Goal: Transaction & Acquisition: Register for event/course

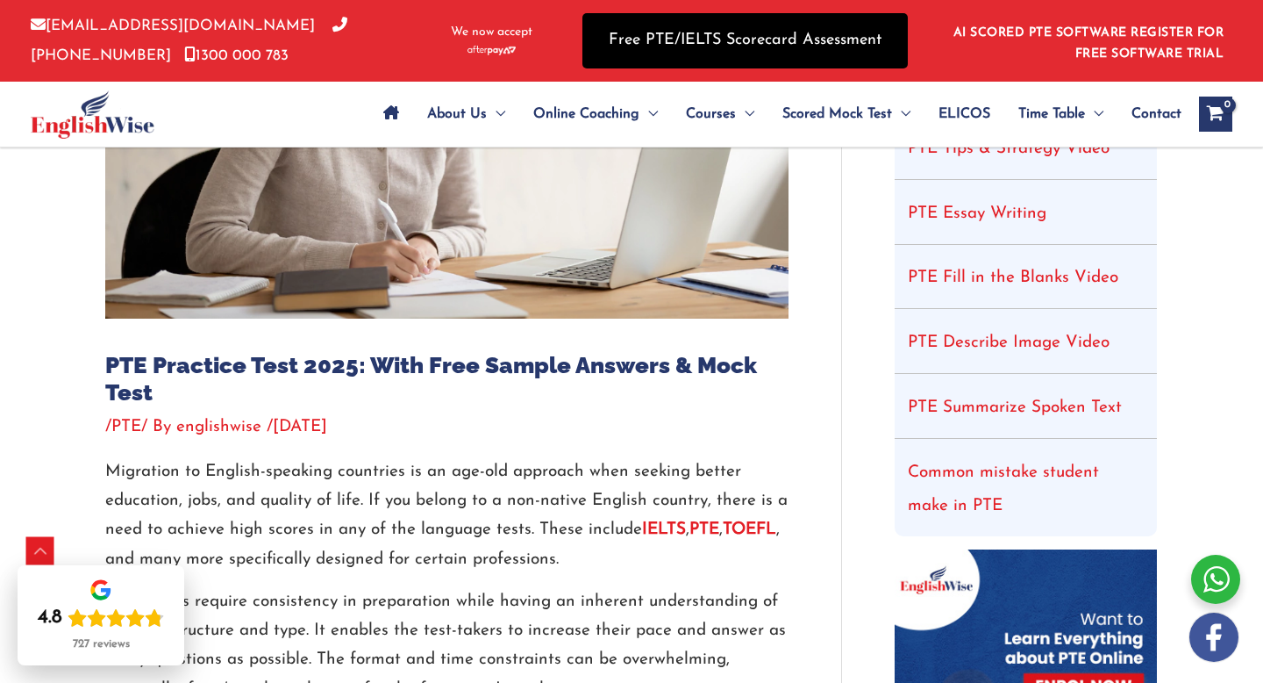
click at [719, 57] on link "Free PTE/IELTS Scorecard Assessment" at bounding box center [745, 40] width 325 height 55
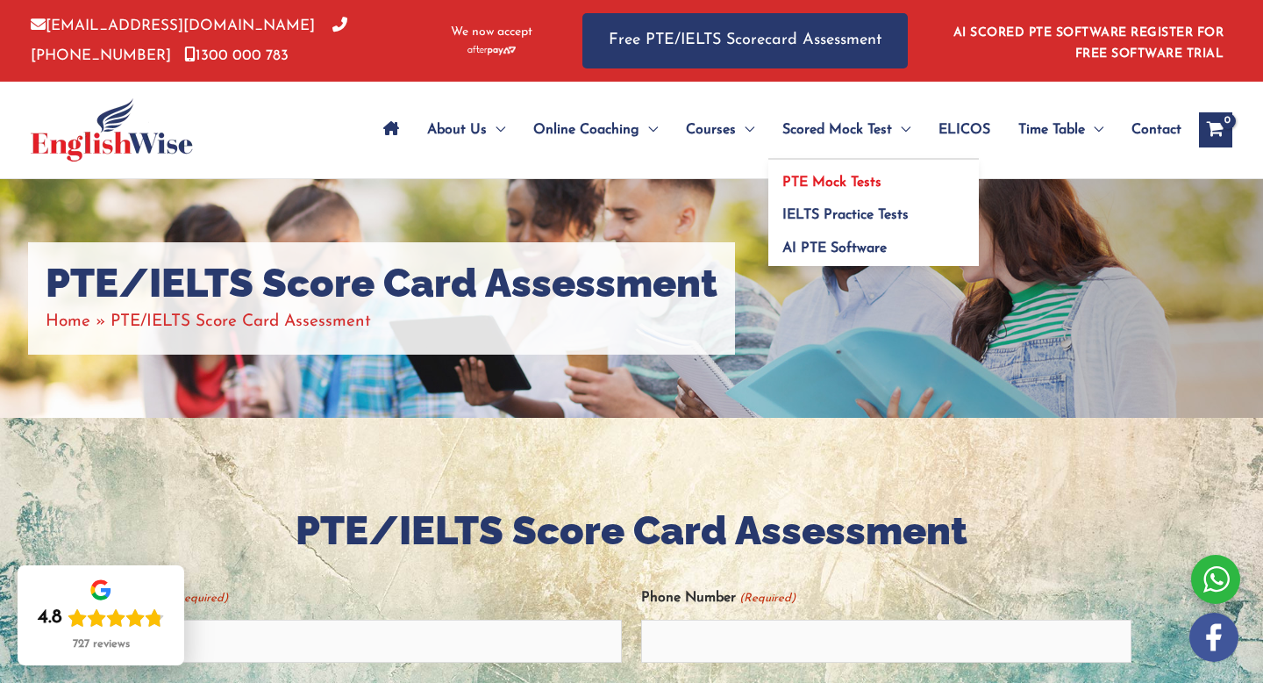
click at [852, 182] on span "PTE Mock Tests" at bounding box center [832, 182] width 99 height 14
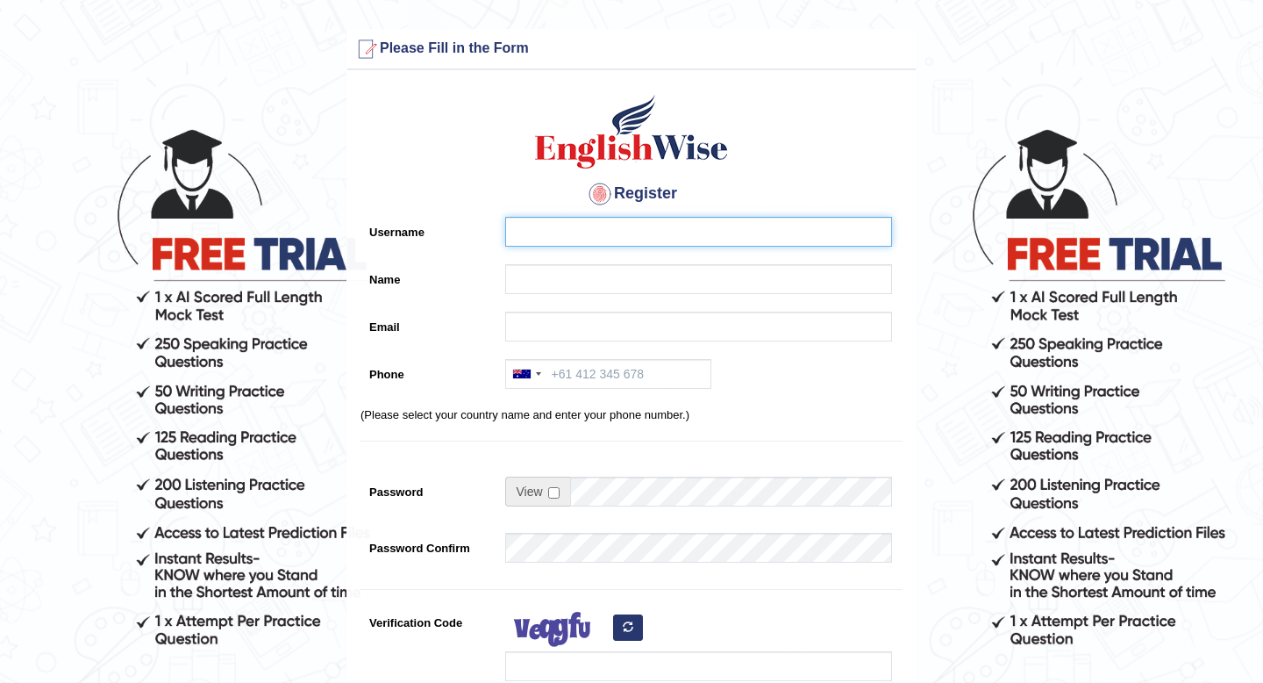
click at [603, 232] on input "Username" at bounding box center [698, 232] width 387 height 30
type input "G"
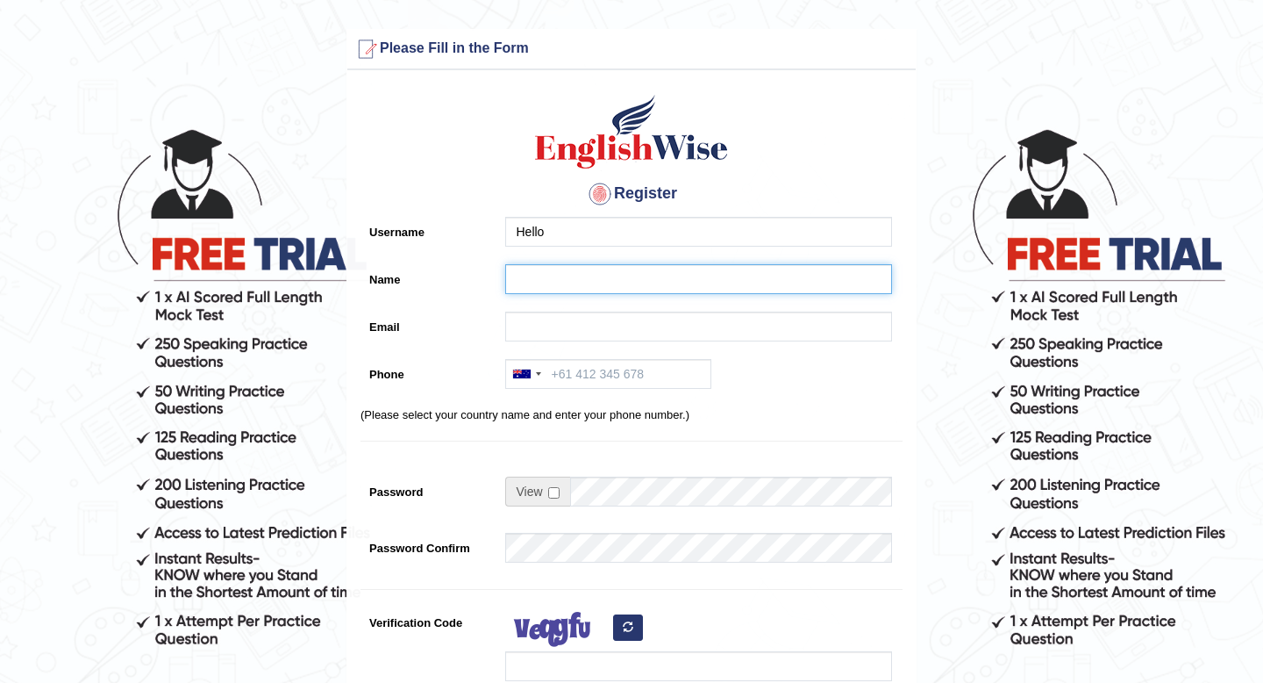
click at [561, 278] on input "Name" at bounding box center [698, 279] width 387 height 30
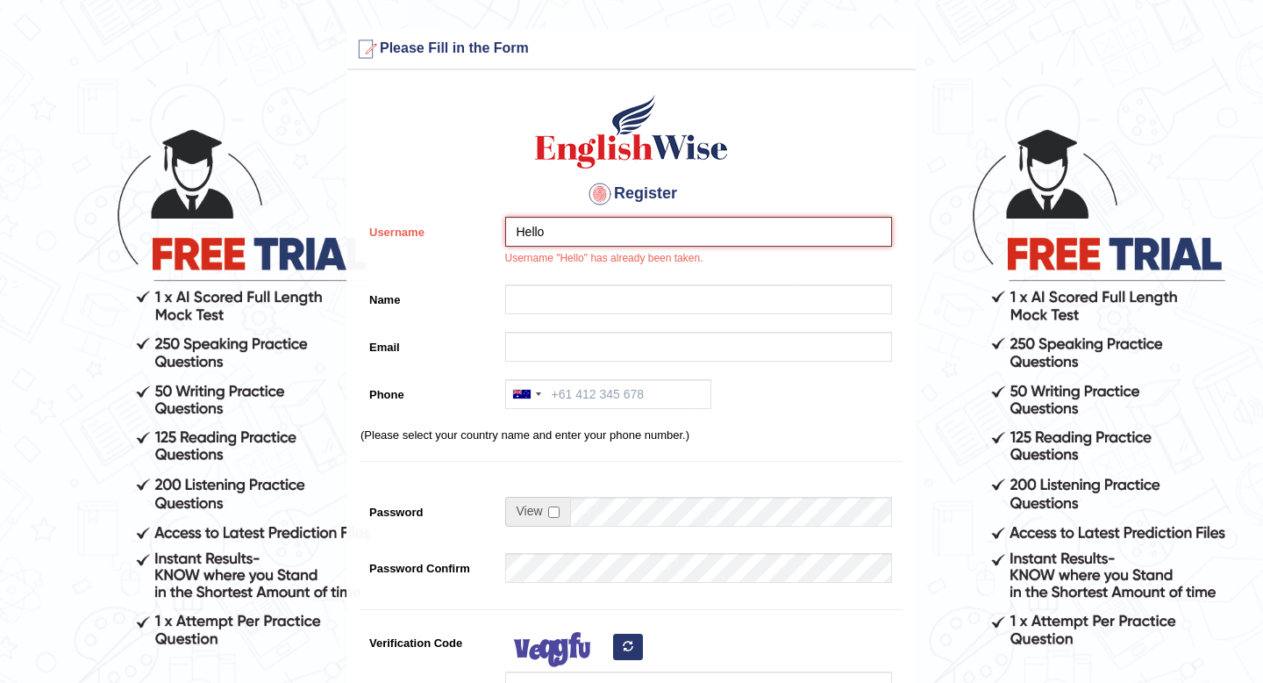
click at [583, 230] on input "Hello" at bounding box center [698, 232] width 387 height 30
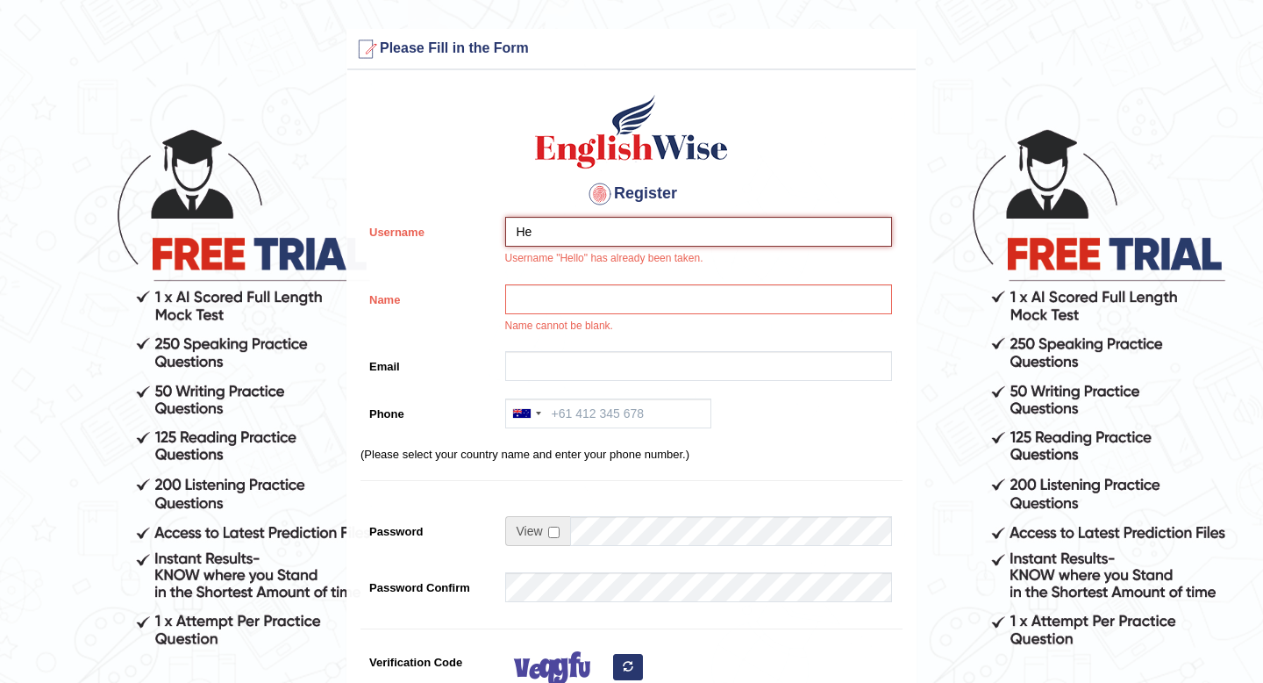
type input "H"
type input "Tiptop123"
click at [613, 306] on input "Name" at bounding box center [698, 299] width 387 height 30
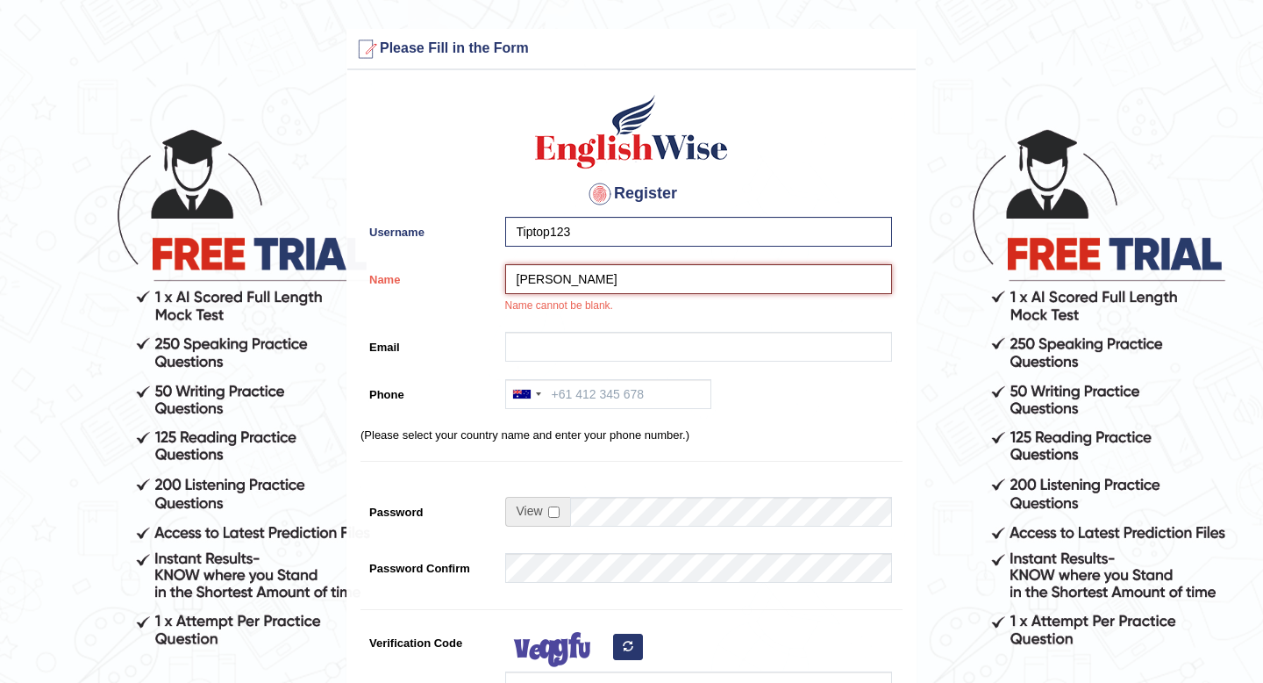
type input "Sergey"
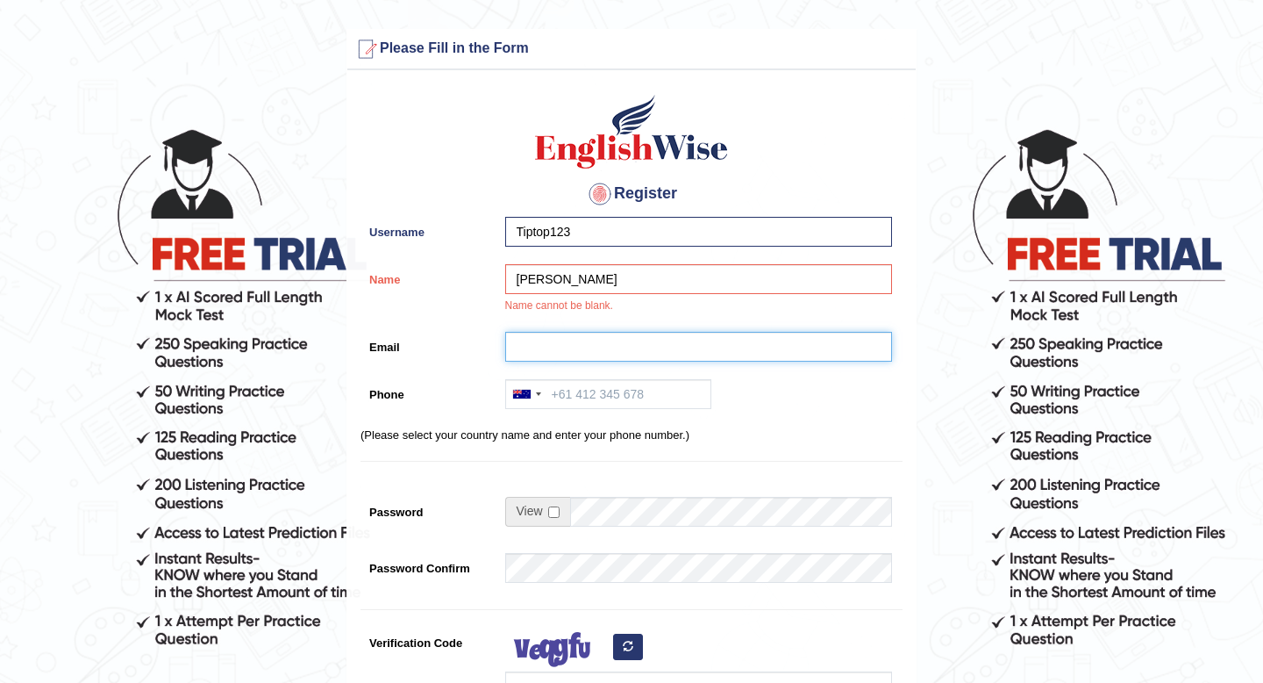
click at [584, 353] on input "Email" at bounding box center [698, 347] width 387 height 30
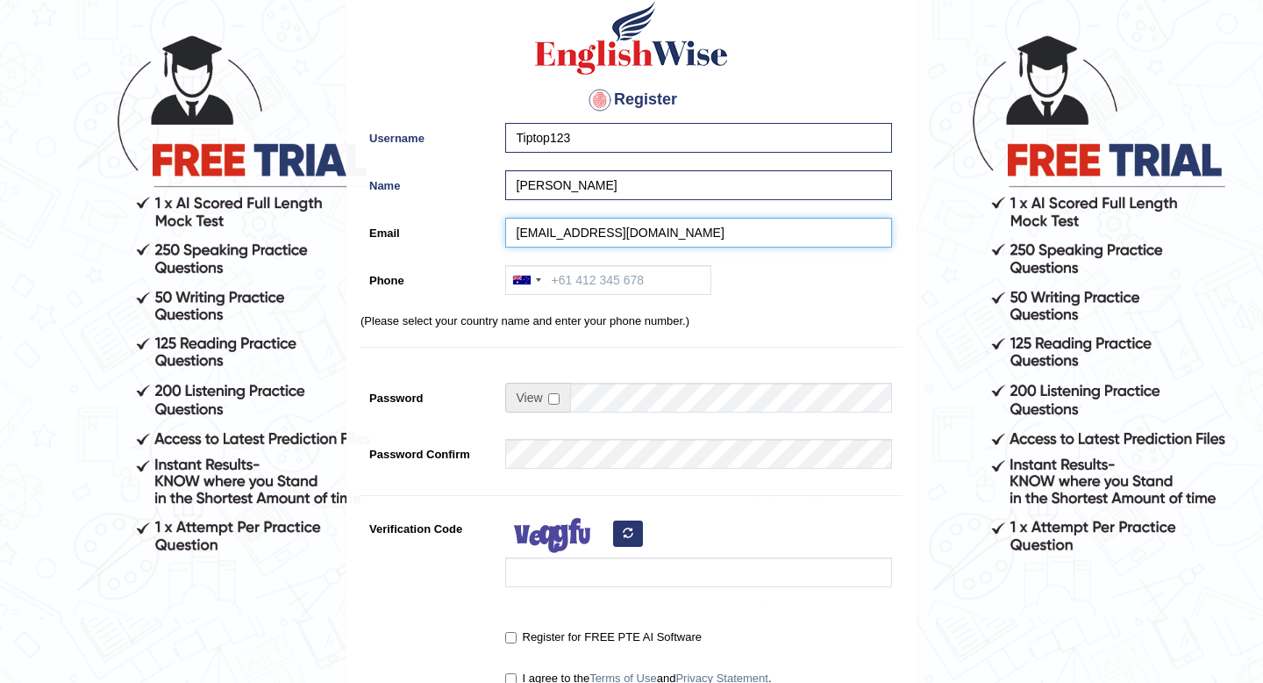
scroll to position [97, 0]
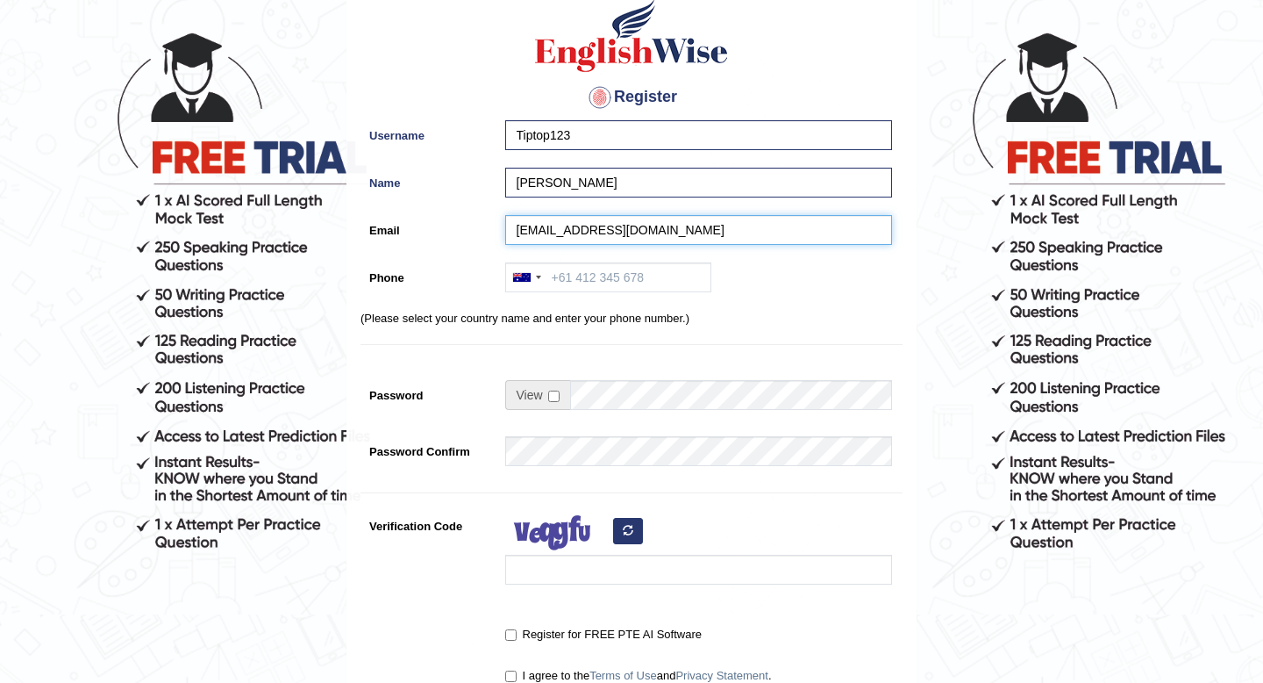
type input "[EMAIL_ADDRESS][DOMAIN_NAME]"
click at [554, 397] on input "checkbox" at bounding box center [553, 395] width 11 height 11
checkbox input "true"
click at [593, 396] on input "Password" at bounding box center [731, 395] width 322 height 30
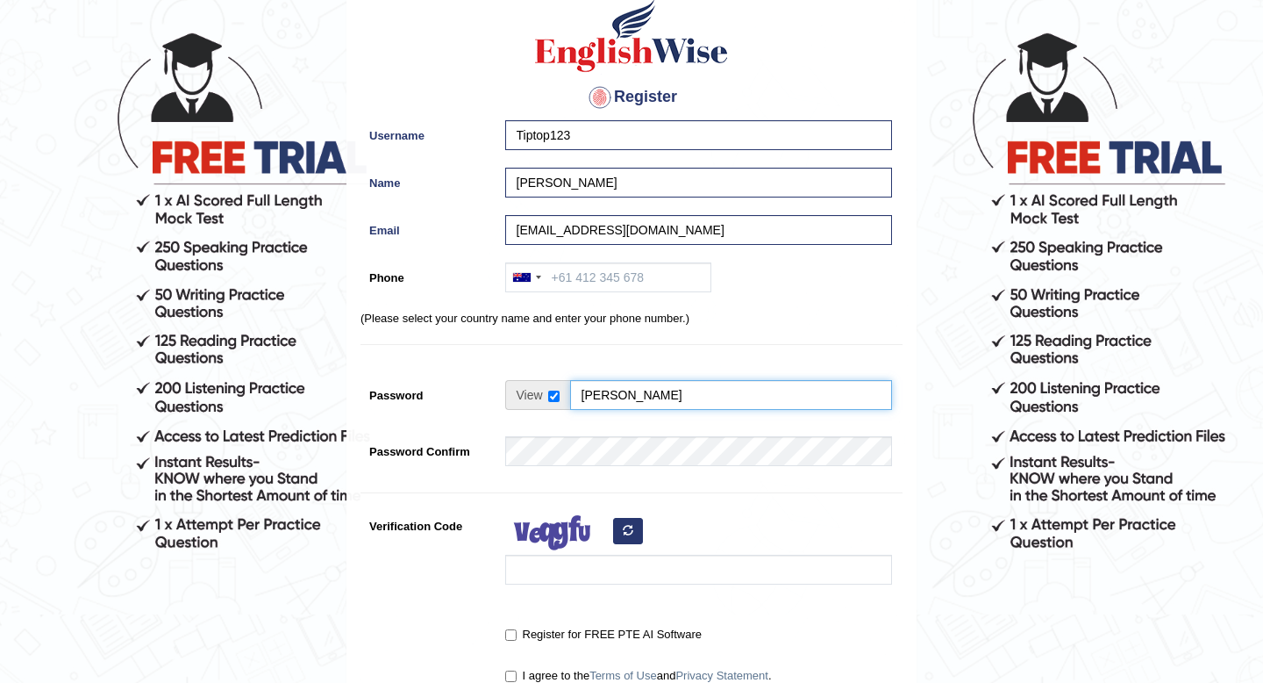
type input "Loller"
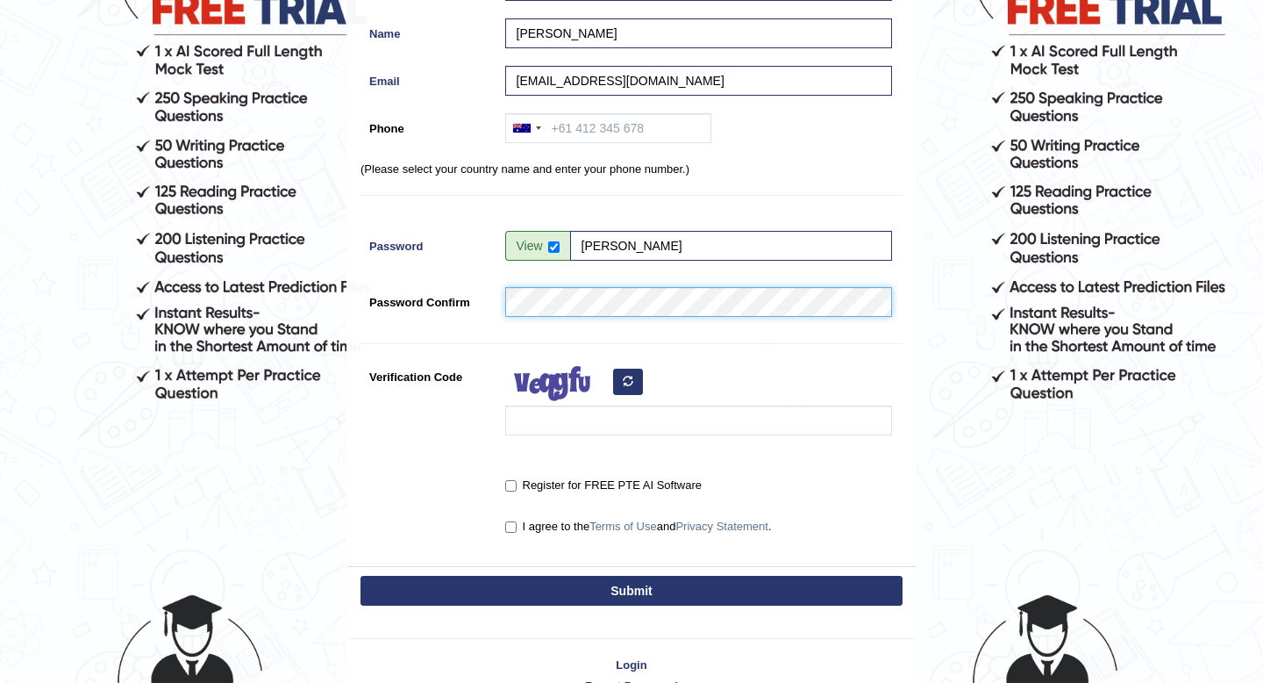
scroll to position [251, 0]
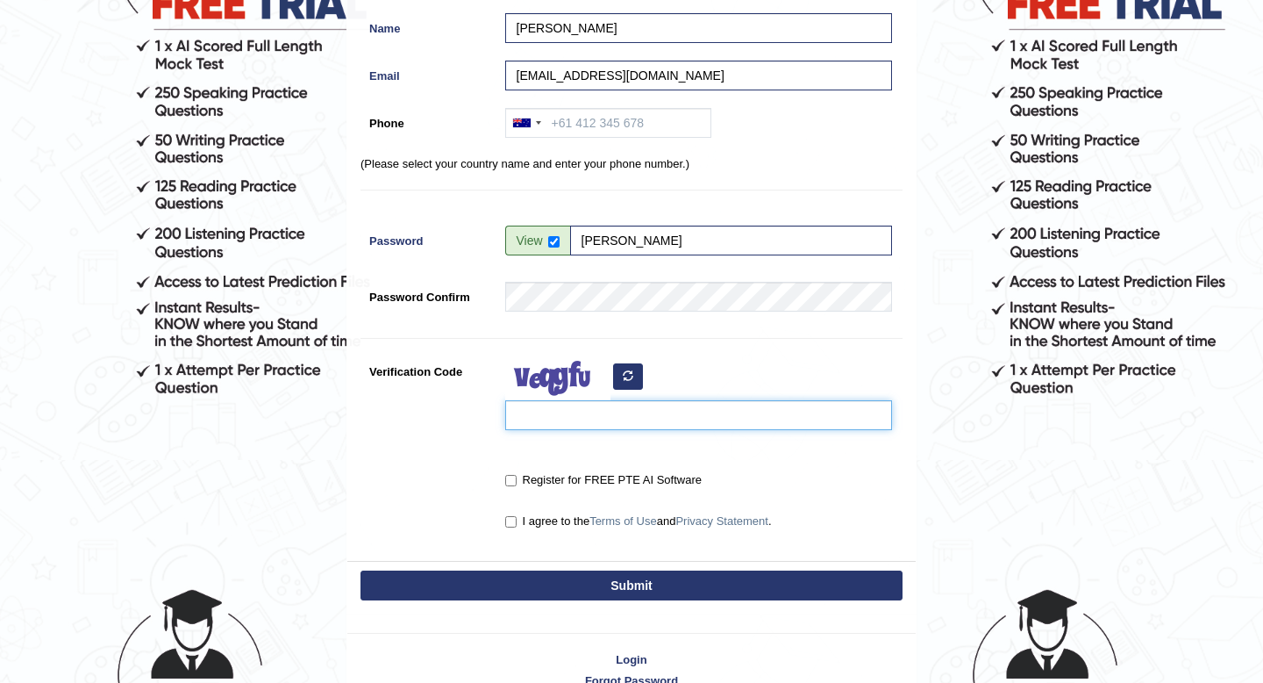
click at [609, 427] on input "Verification Code" at bounding box center [698, 415] width 387 height 30
type input "kmrwu"
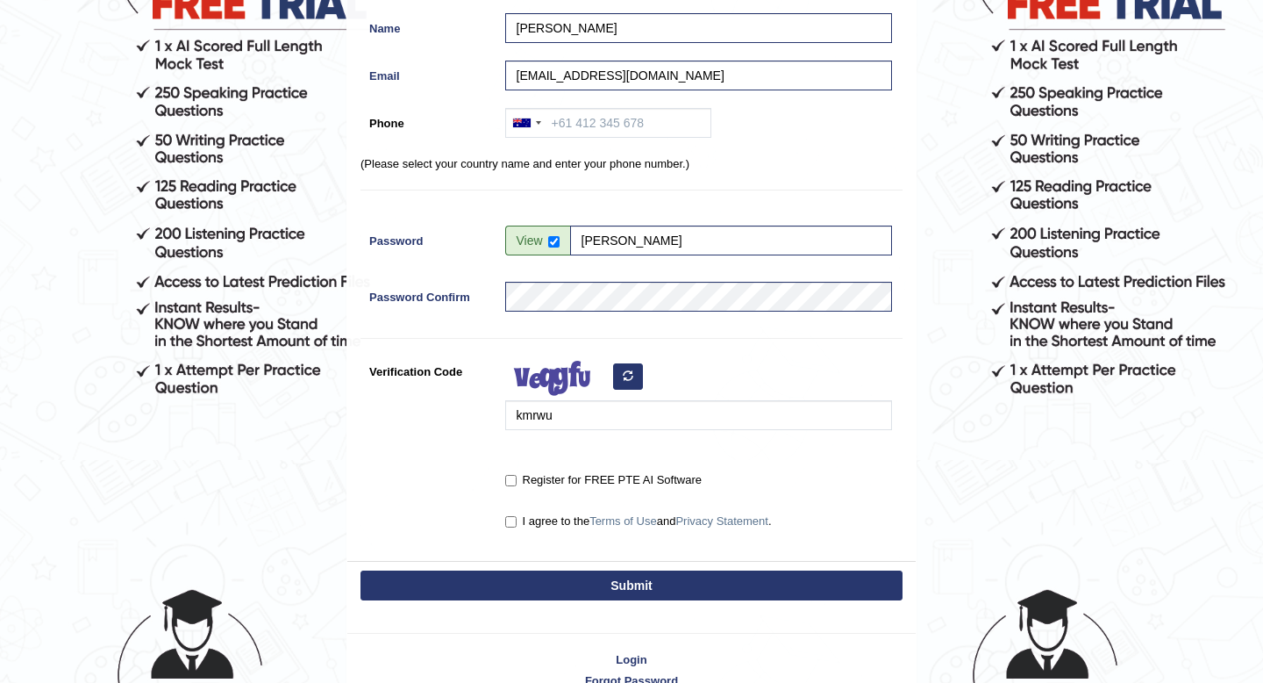
click at [540, 482] on label "Register for FREE PTE AI Software" at bounding box center [603, 480] width 197 height 18
click at [517, 482] on input "Register for FREE PTE AI Software" at bounding box center [510, 480] width 11 height 11
click at [540, 482] on label "Register for FREE PTE AI Software" at bounding box center [603, 480] width 197 height 18
click at [517, 482] on input "Register for FREE PTE AI Software" at bounding box center [510, 480] width 11 height 11
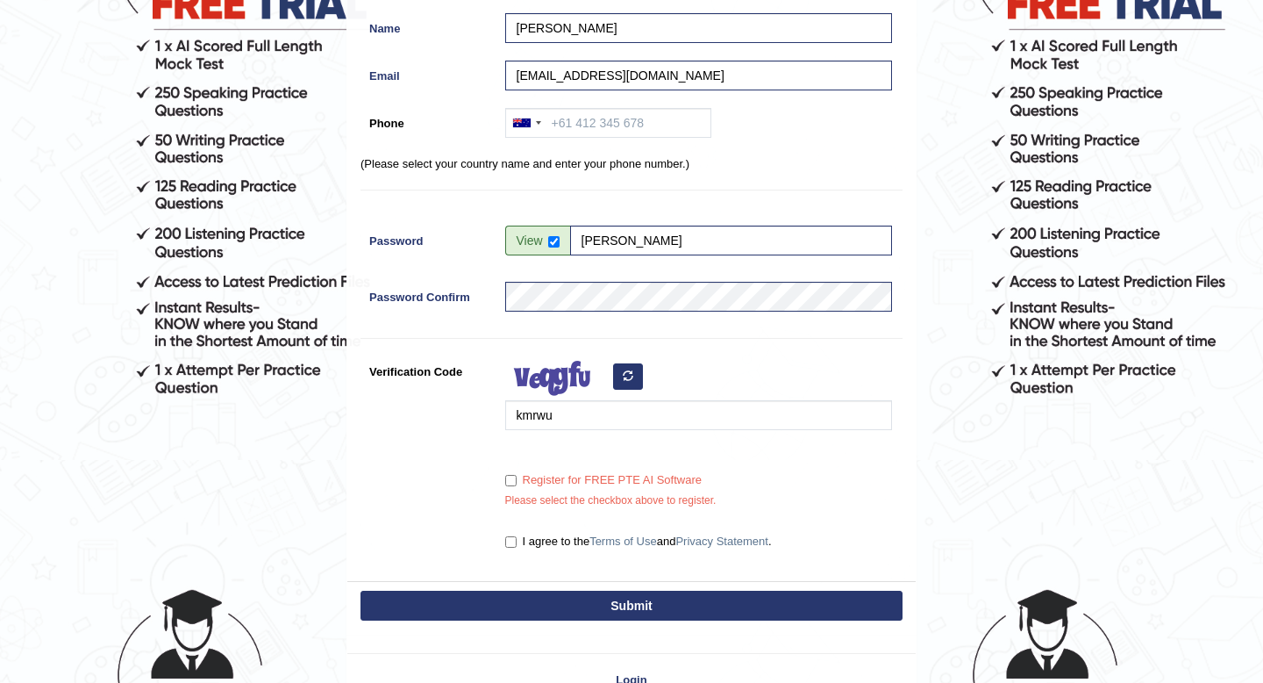
click at [542, 475] on label "Register for FREE PTE AI Software" at bounding box center [603, 480] width 197 height 18
click at [517, 475] on input "Register for FREE PTE AI Software" at bounding box center [510, 480] width 11 height 11
checkbox input "true"
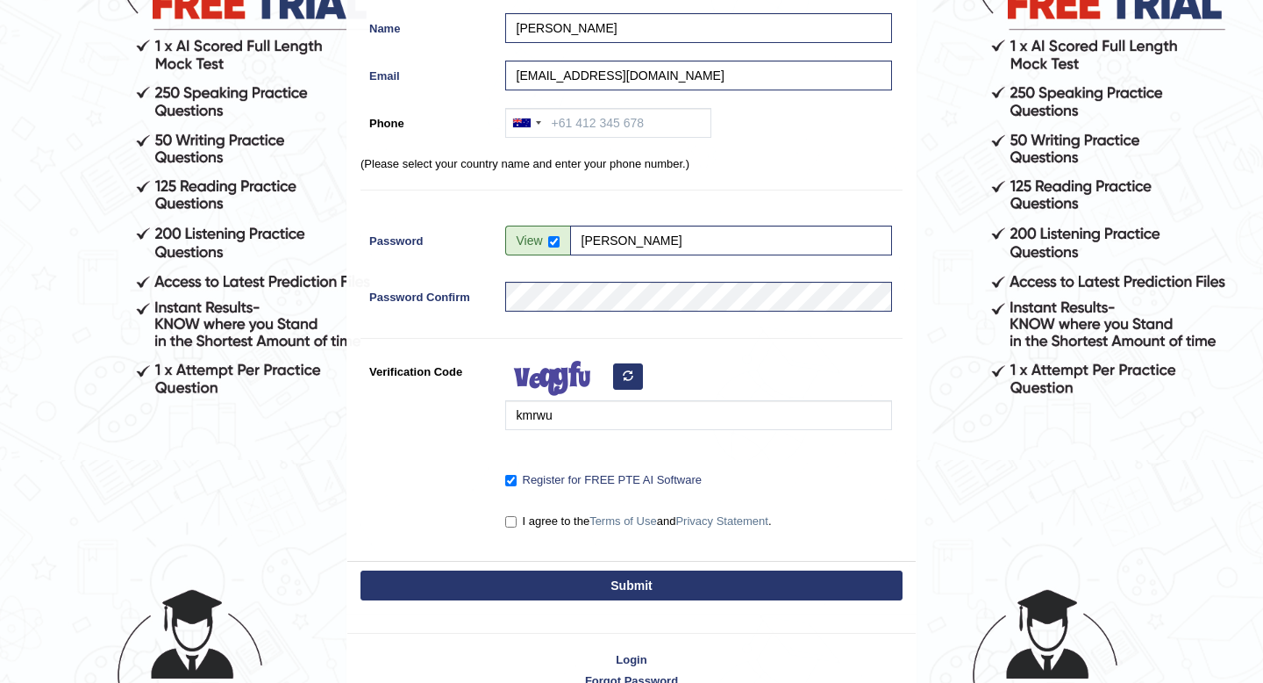
click at [549, 539] on div "Register Username Tiptop123 Name Sergey Email versuta543@gmail.com Phone Austra…" at bounding box center [631, 194] width 568 height 733
click at [551, 524] on label "I agree to the Terms of Use and Privacy Statement ." at bounding box center [638, 521] width 267 height 18
click at [517, 524] on input "I agree to the Terms of Use and Privacy Statement ." at bounding box center [510, 521] width 11 height 11
checkbox input "true"
click at [559, 584] on button "Submit" at bounding box center [632, 585] width 542 height 30
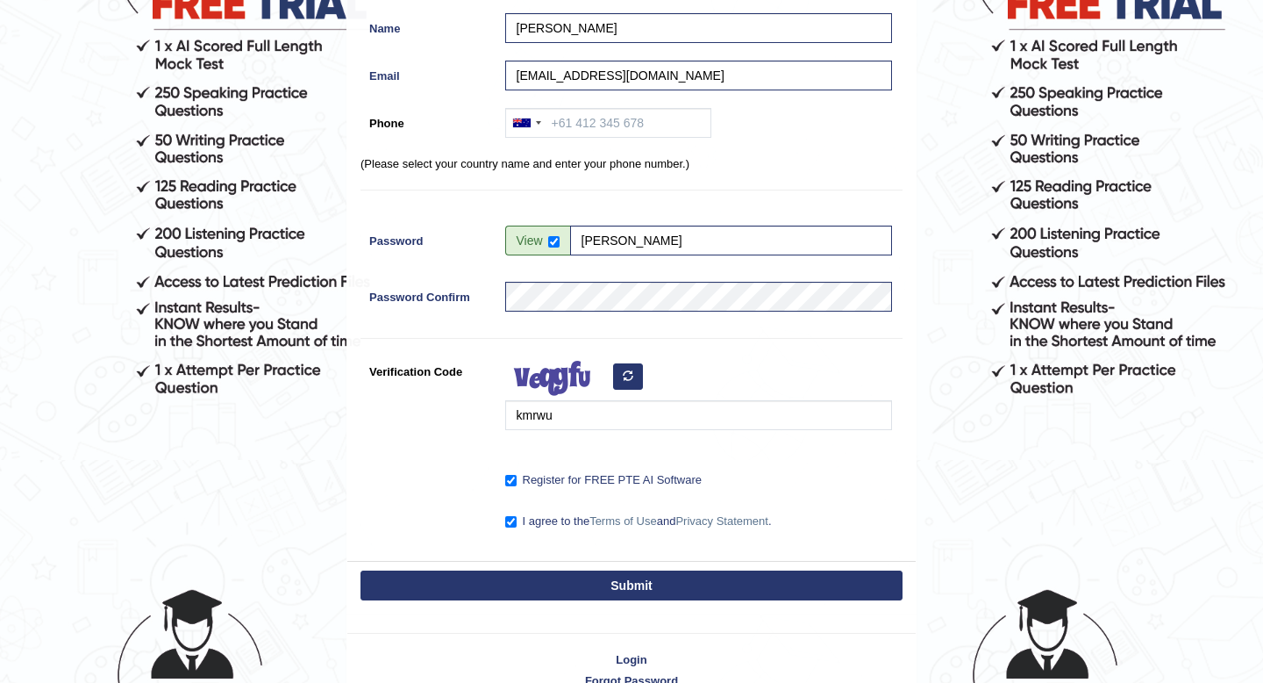
scroll to position [302, 0]
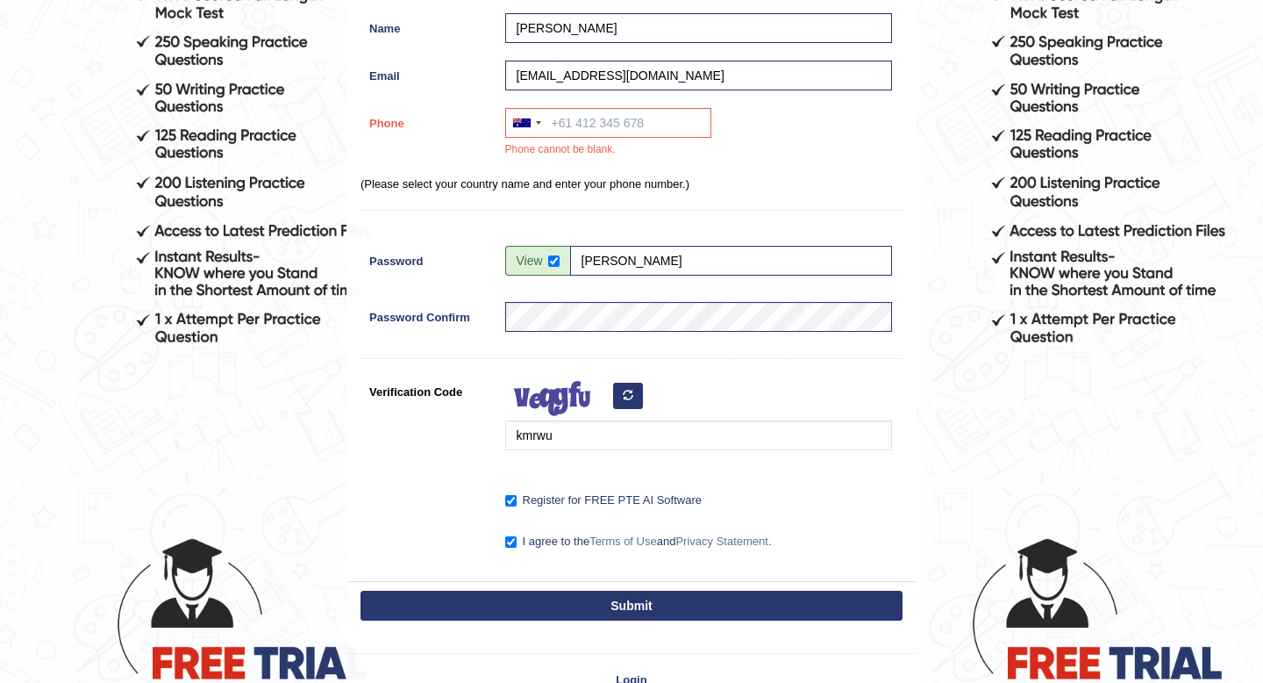
click at [613, 104] on div "Register Username Tiptop123 Name Sergey Email versuta543@gmail.com Phone Austra…" at bounding box center [631, 204] width 568 height 753
click at [611, 124] on input "Phone" at bounding box center [608, 123] width 206 height 30
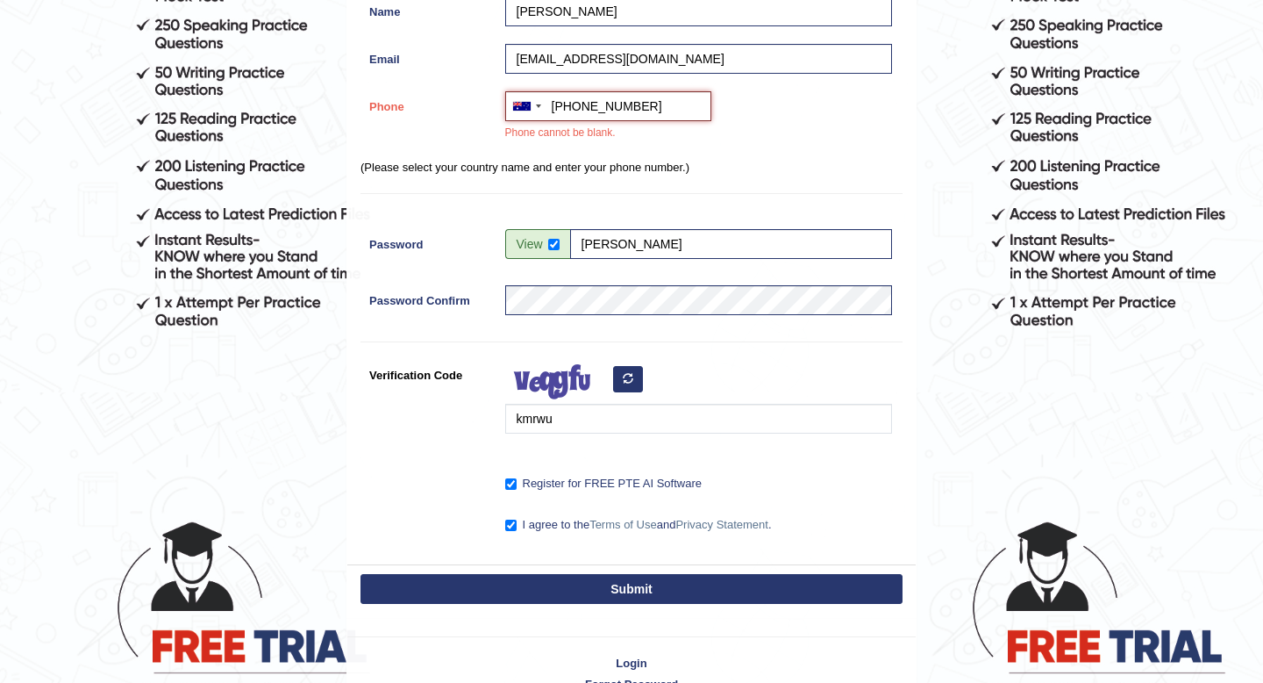
scroll to position [319, 0]
type input "+61403910361"
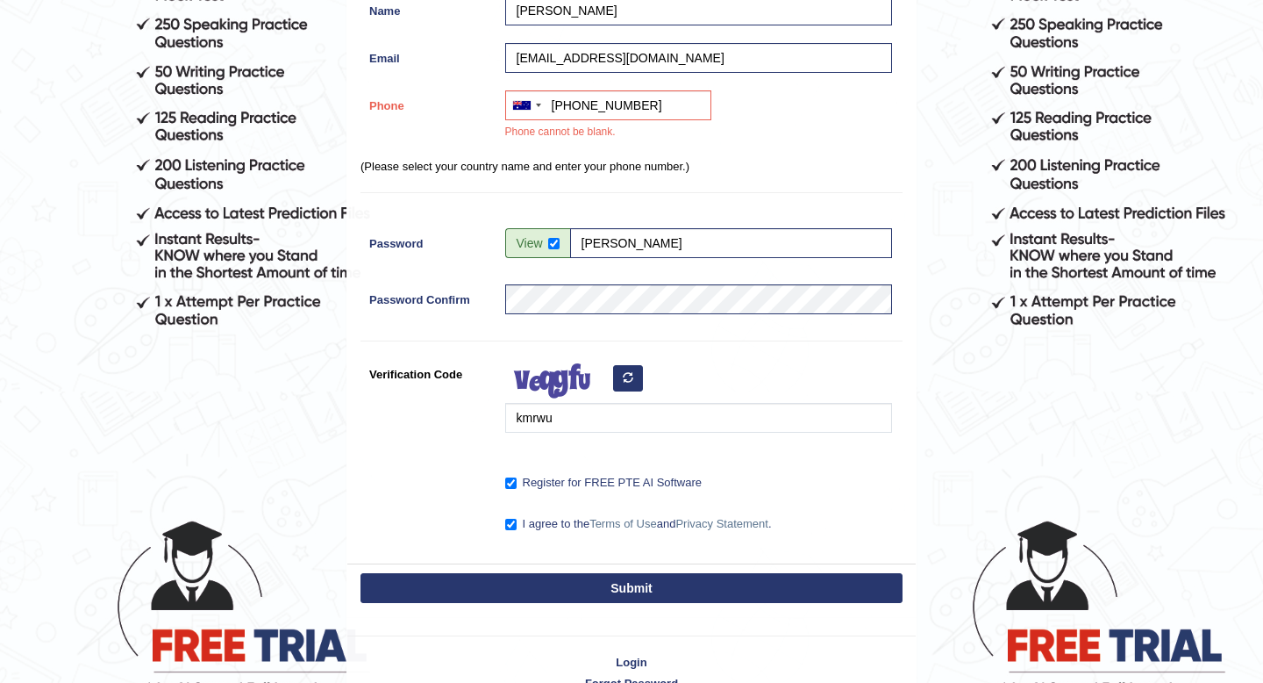
click at [666, 580] on button "Submit" at bounding box center [632, 588] width 542 height 30
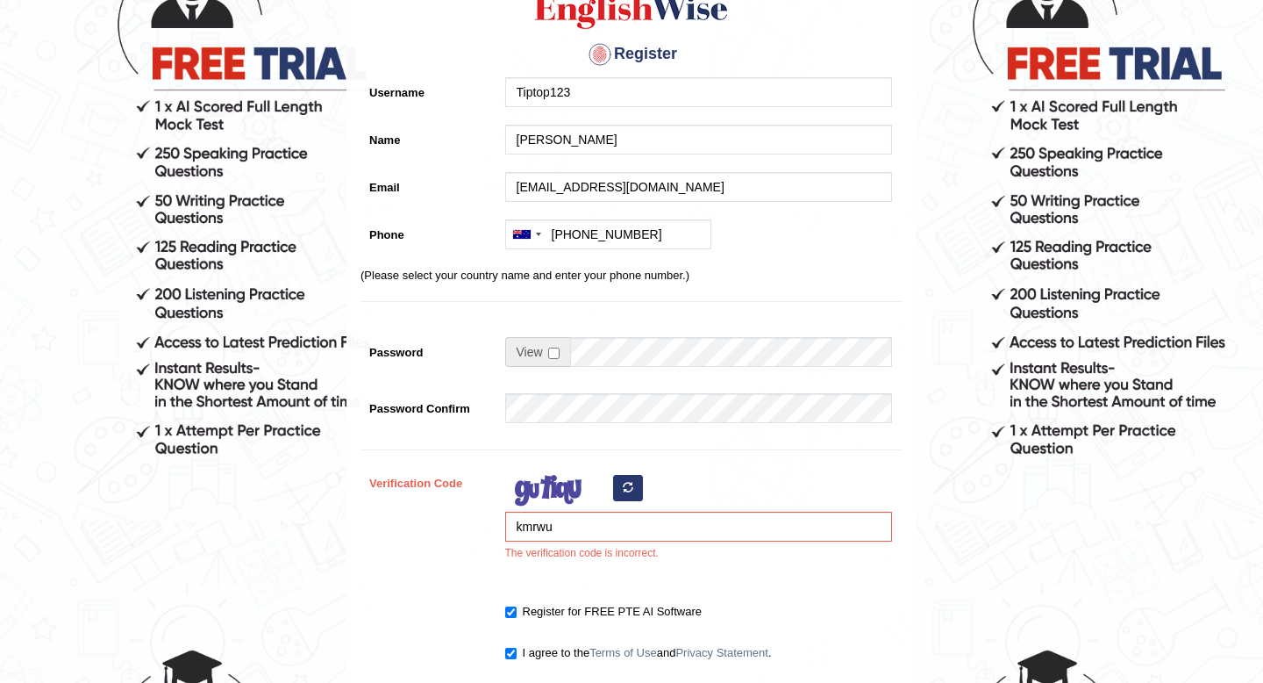
scroll to position [191, 0]
click at [611, 531] on input "kmrwu" at bounding box center [698, 526] width 387 height 30
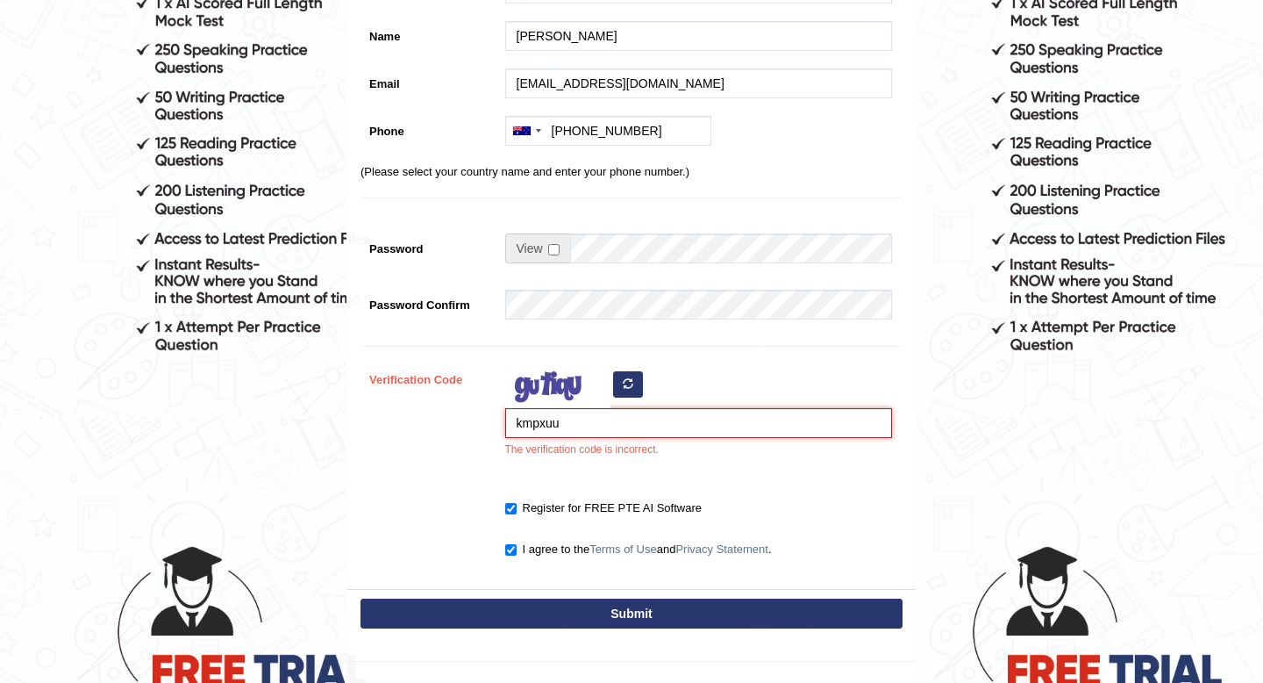
type input "kmpxuu"
click at [654, 618] on button "Submit" at bounding box center [632, 613] width 542 height 30
type input "+61403910361"
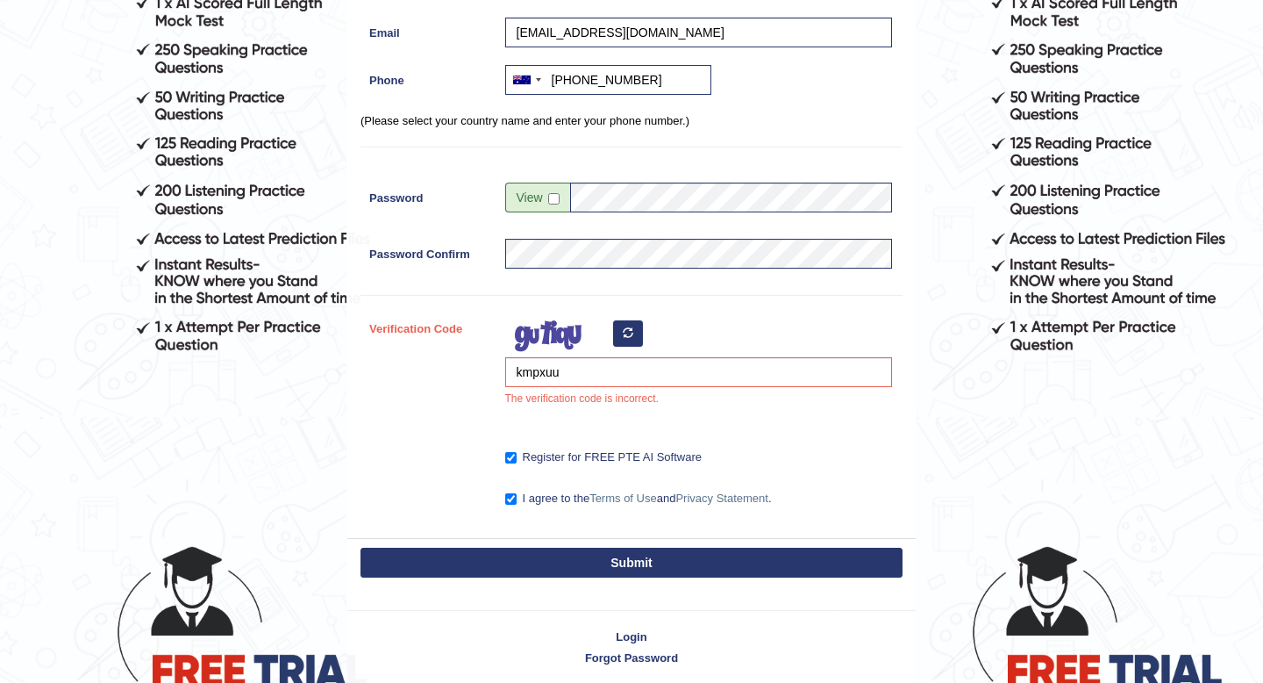
scroll to position [243, 0]
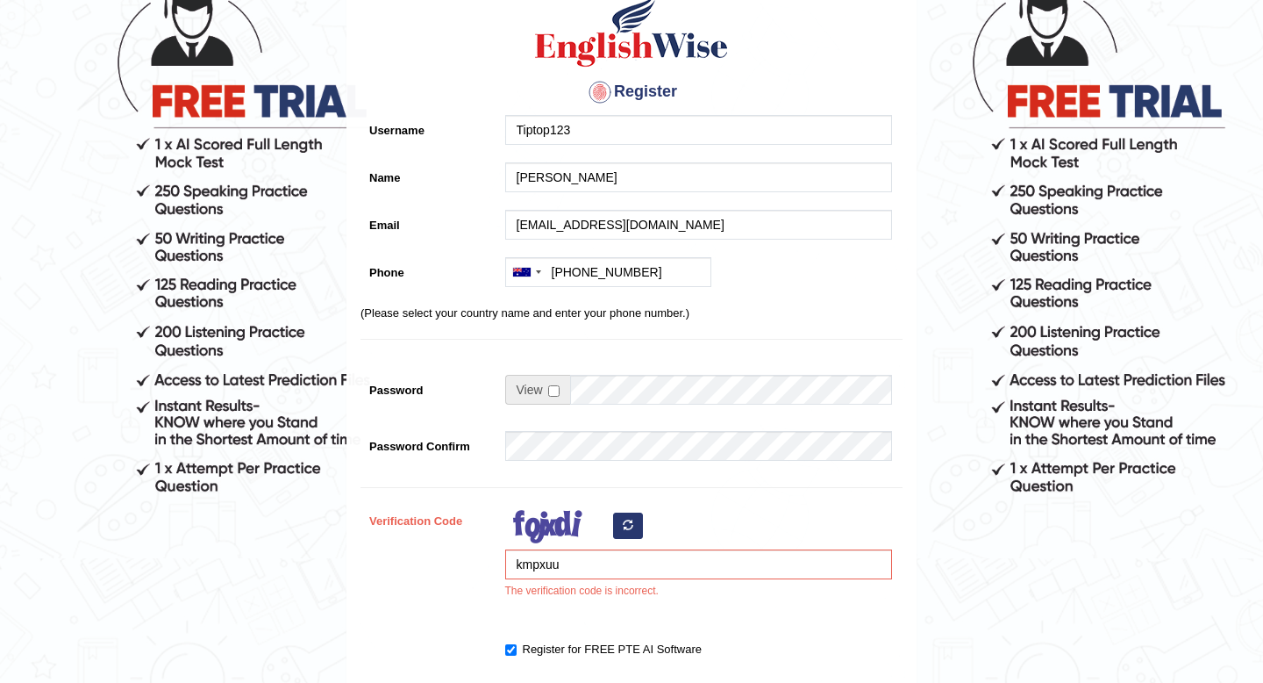
scroll to position [184, 0]
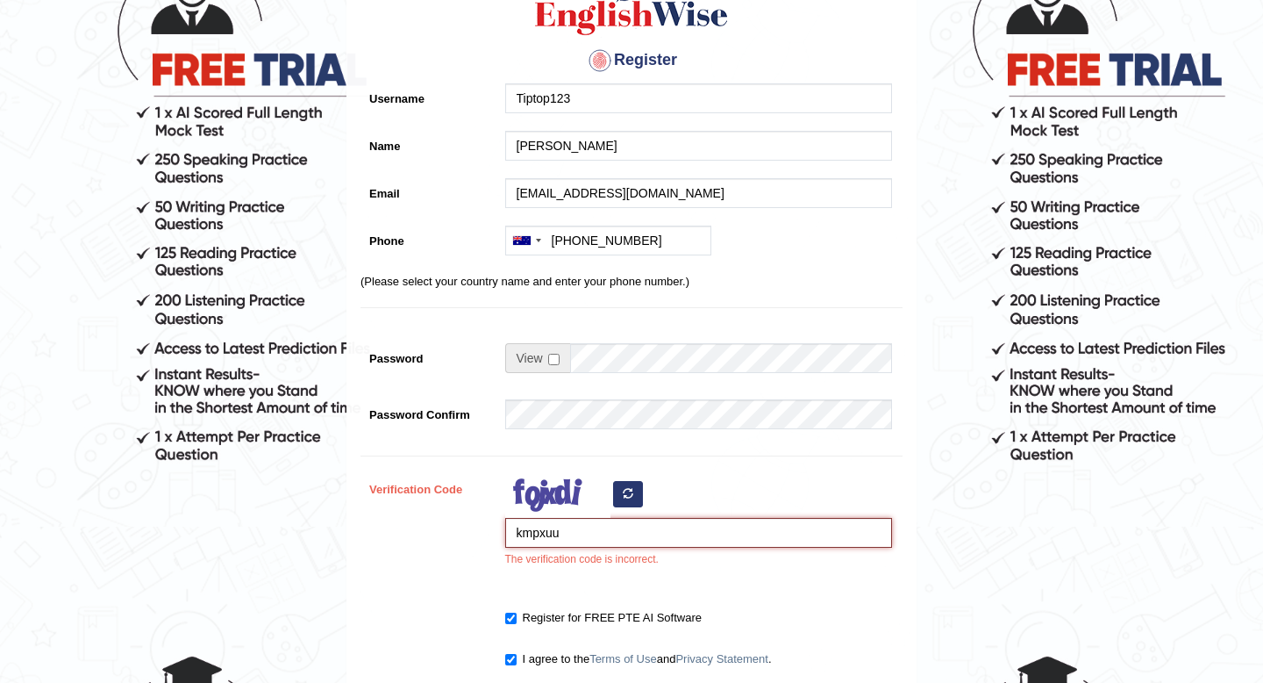
click at [615, 526] on input "kmpxuu" at bounding box center [698, 533] width 387 height 30
type input "k"
click at [630, 500] on button "button" at bounding box center [628, 494] width 30 height 26
click at [704, 529] on input "Verification Code" at bounding box center [698, 533] width 387 height 30
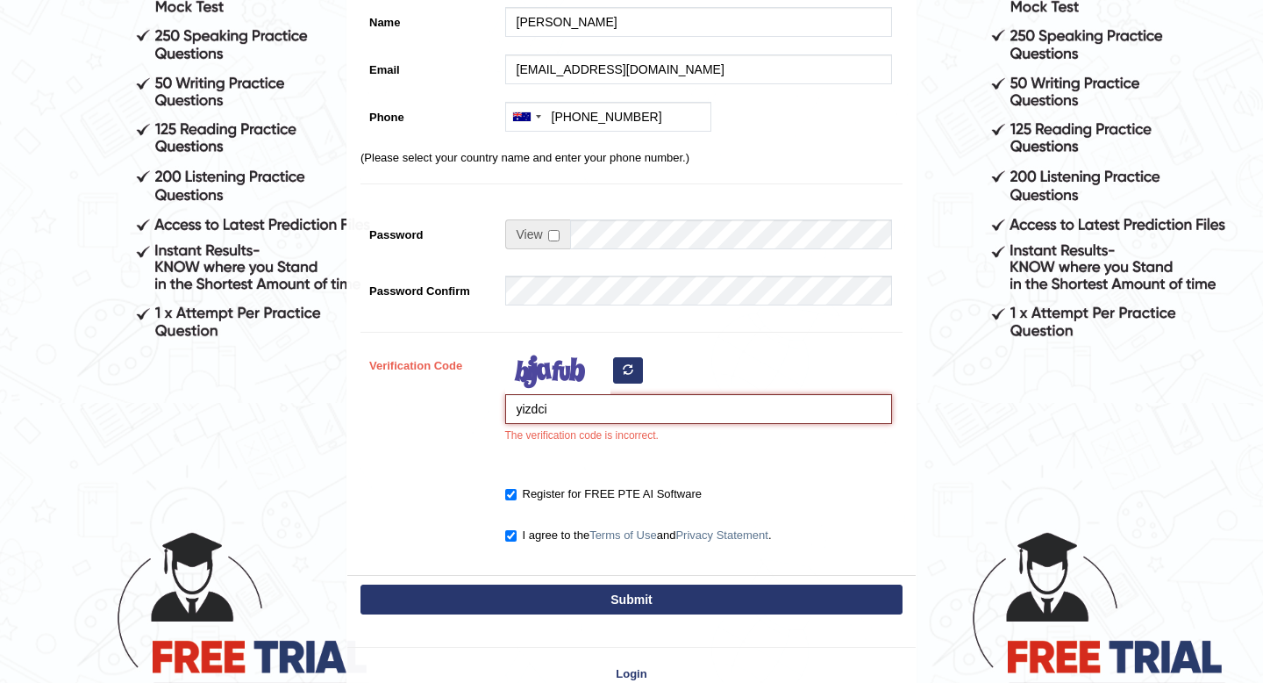
scroll to position [314, 0]
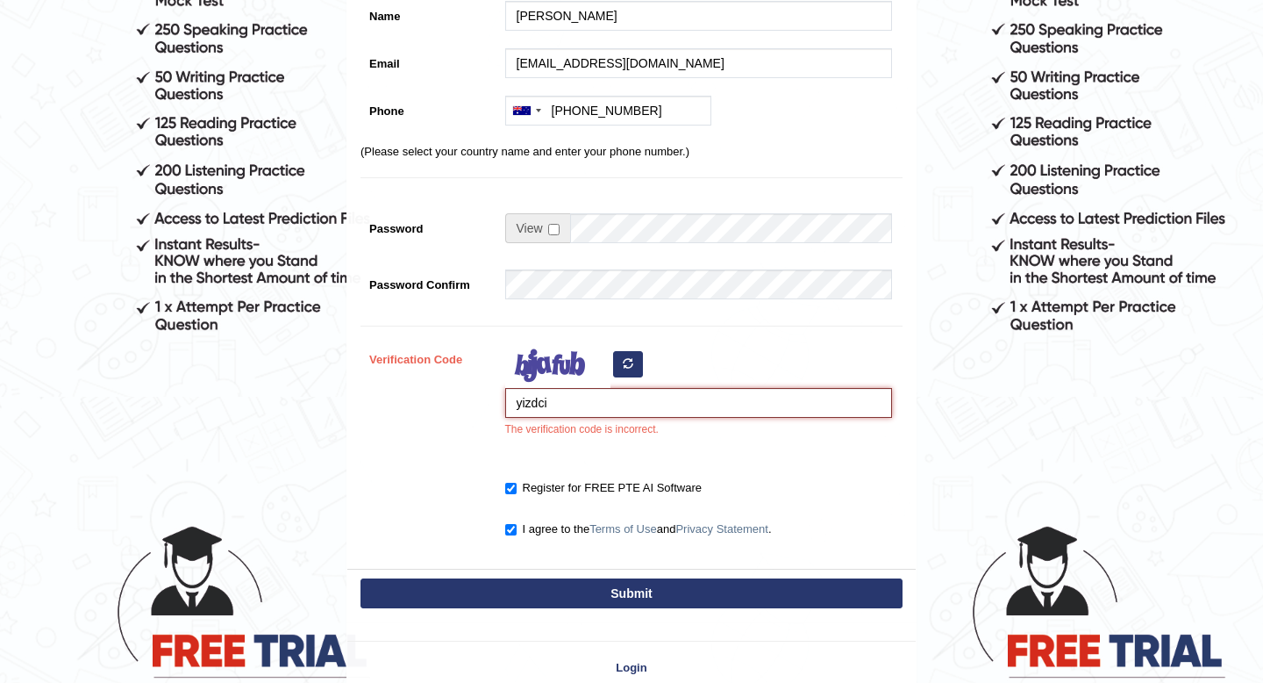
type input "yizdci"
click at [656, 583] on button "Submit" at bounding box center [632, 593] width 542 height 30
type input "+61403910361"
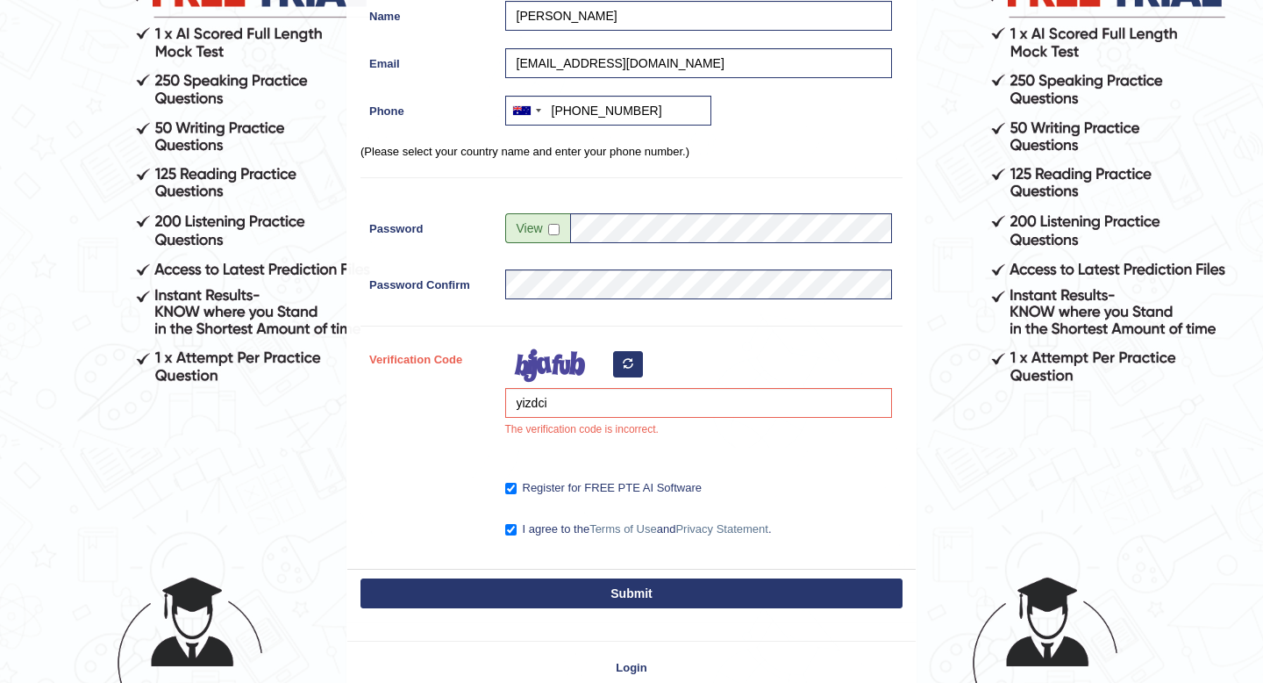
click at [649, 583] on button "Submit" at bounding box center [632, 593] width 542 height 30
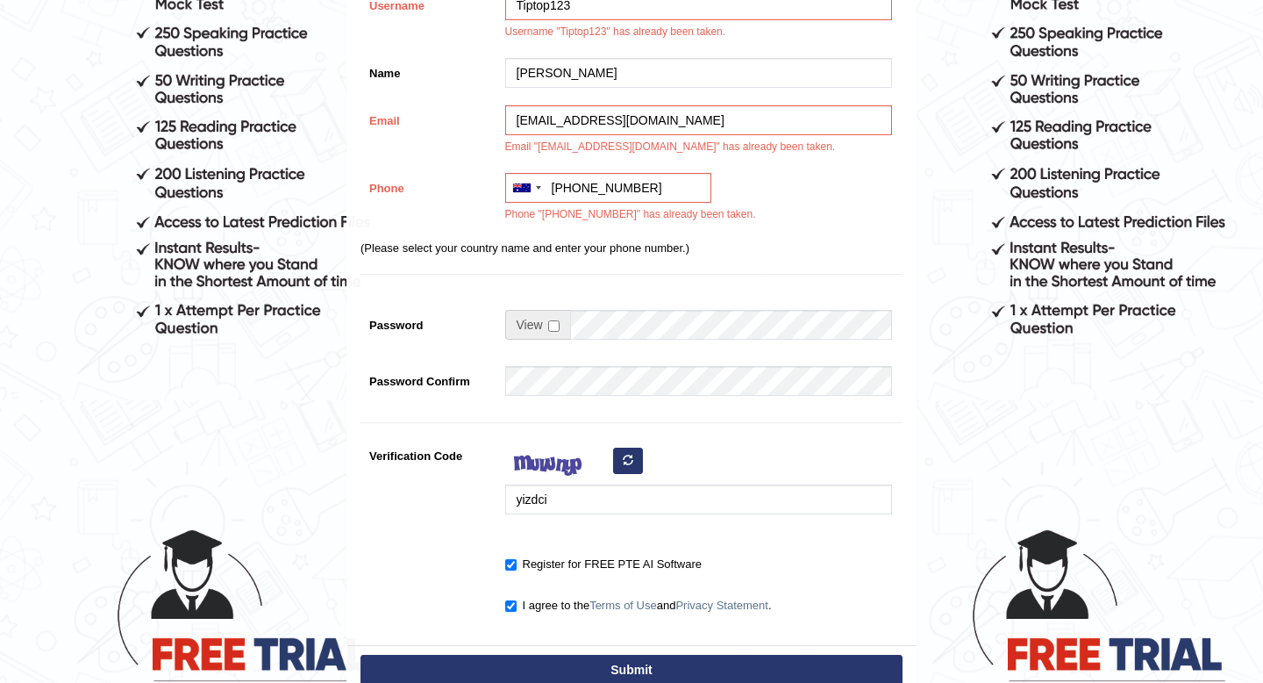
scroll to position [490, 0]
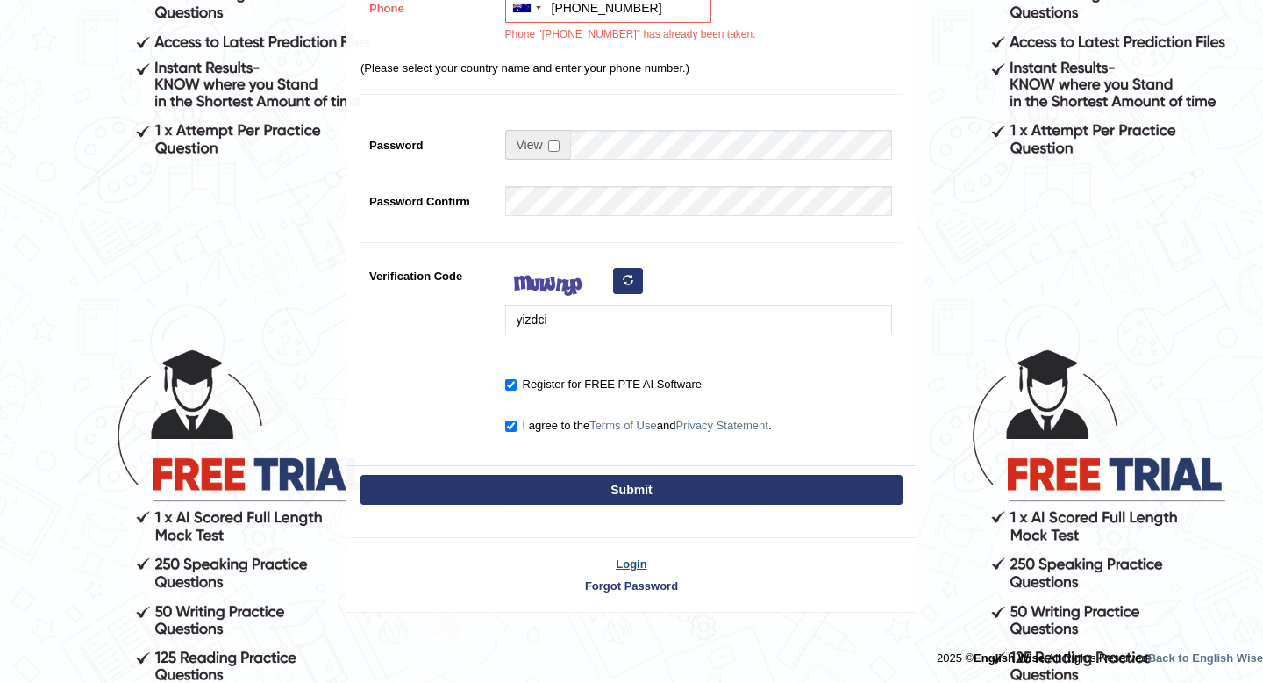
click at [646, 568] on link "Login" at bounding box center [631, 563] width 568 height 17
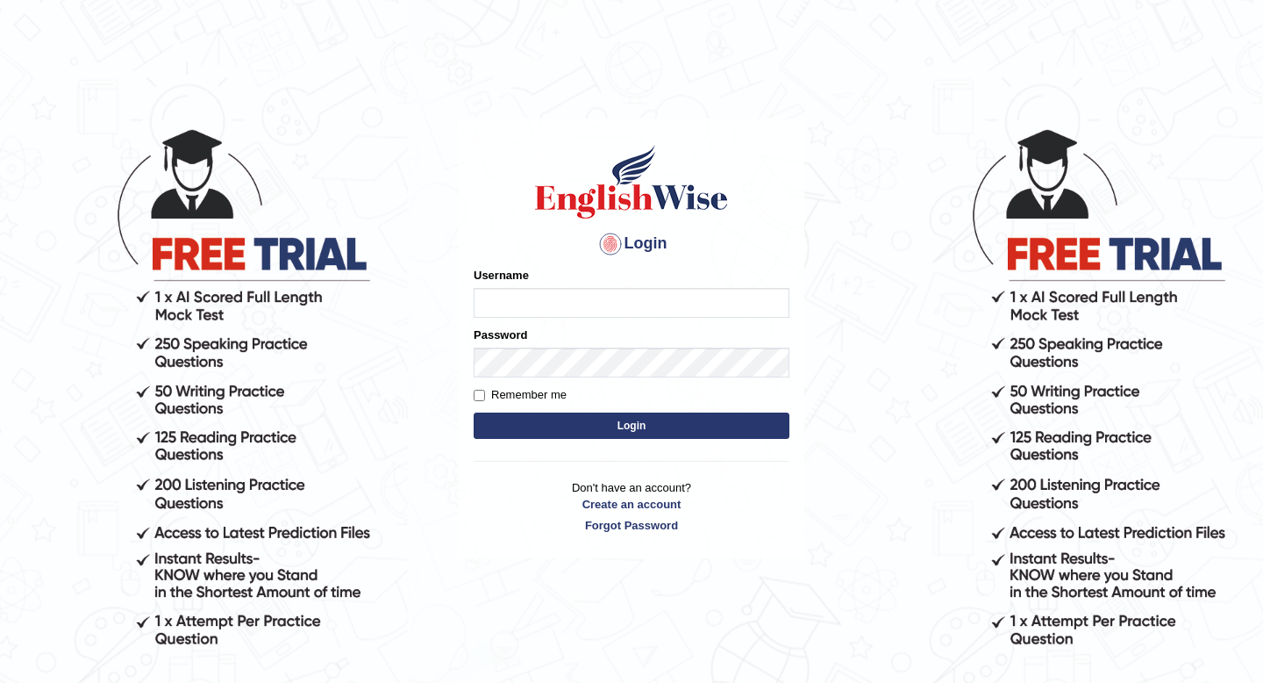
click at [613, 294] on input "Username" at bounding box center [632, 303] width 316 height 30
type input "tiptop123"
click at [562, 421] on button "Login" at bounding box center [632, 425] width 316 height 26
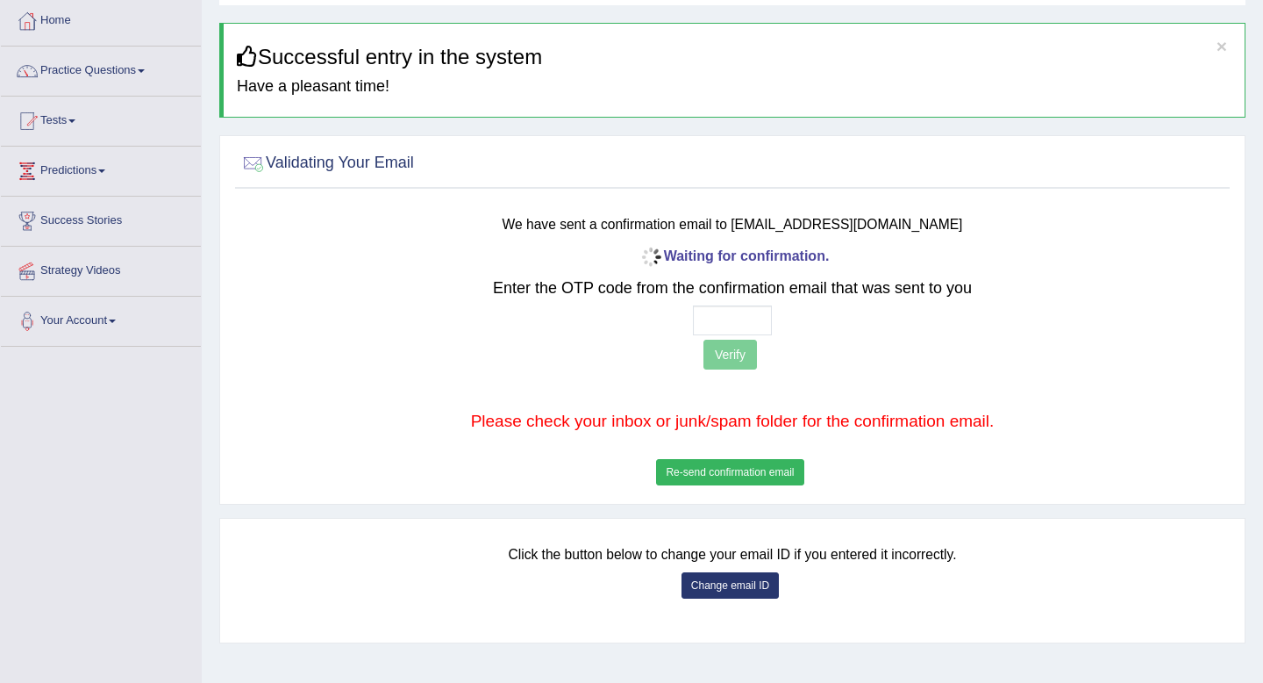
scroll to position [93, 0]
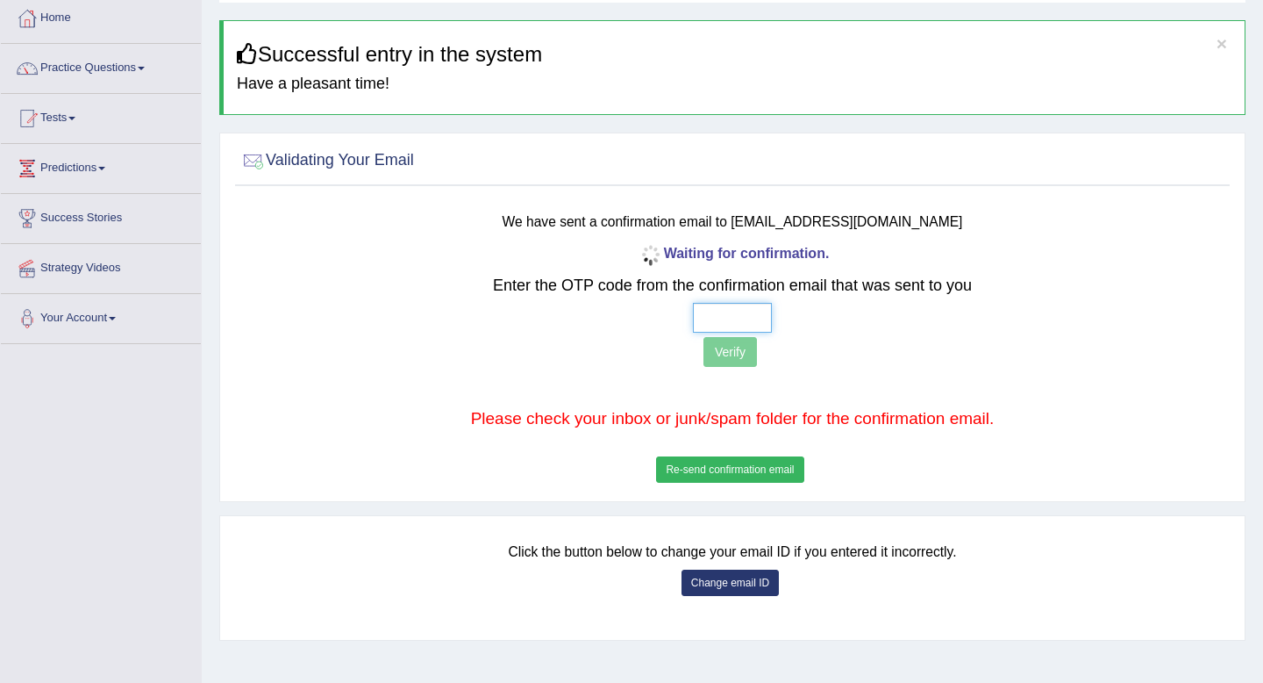
click at [718, 320] on input "text" at bounding box center [732, 318] width 79 height 30
click at [790, 259] on b "Waiting for confirmation." at bounding box center [733, 253] width 194 height 15
click at [790, 261] on b "Waiting for confirmation." at bounding box center [733, 253] width 194 height 15
click at [838, 215] on small "We have sent a confirmation email to [EMAIL_ADDRESS][DOMAIN_NAME]" at bounding box center [733, 221] width 461 height 15
click at [732, 315] on input "text" at bounding box center [732, 318] width 79 height 30
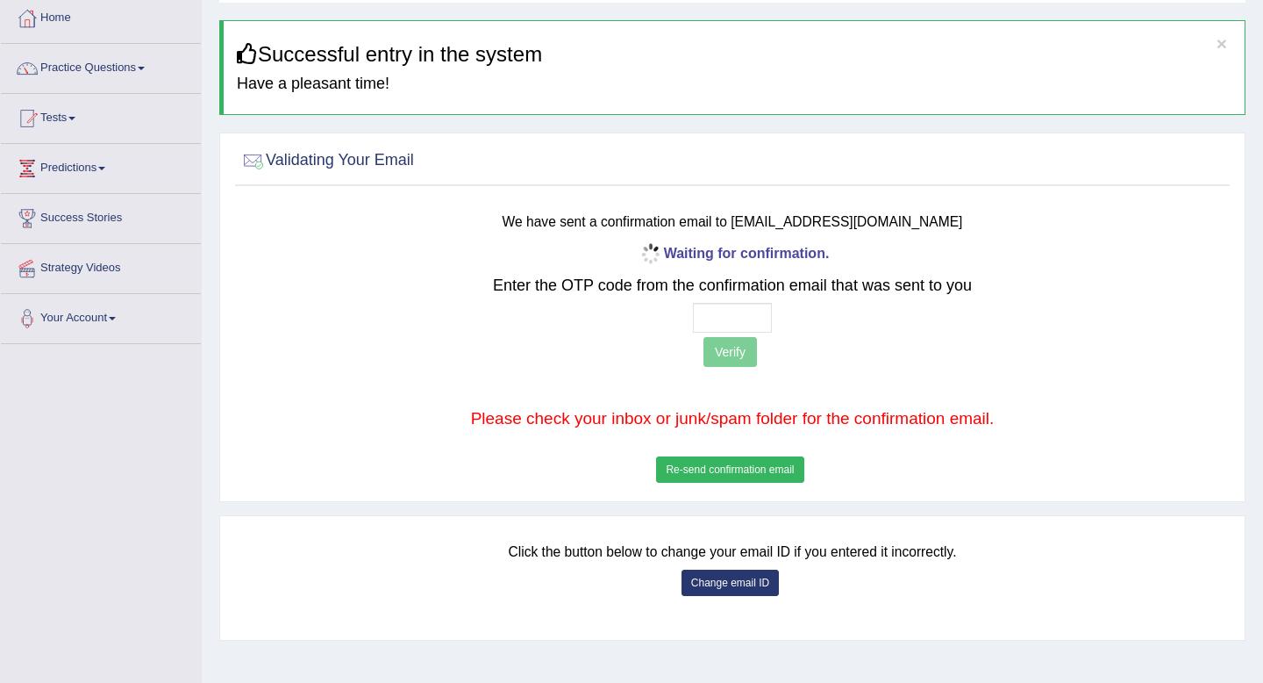
click at [375, 161] on h2 "Validating Your Email" at bounding box center [327, 160] width 175 height 26
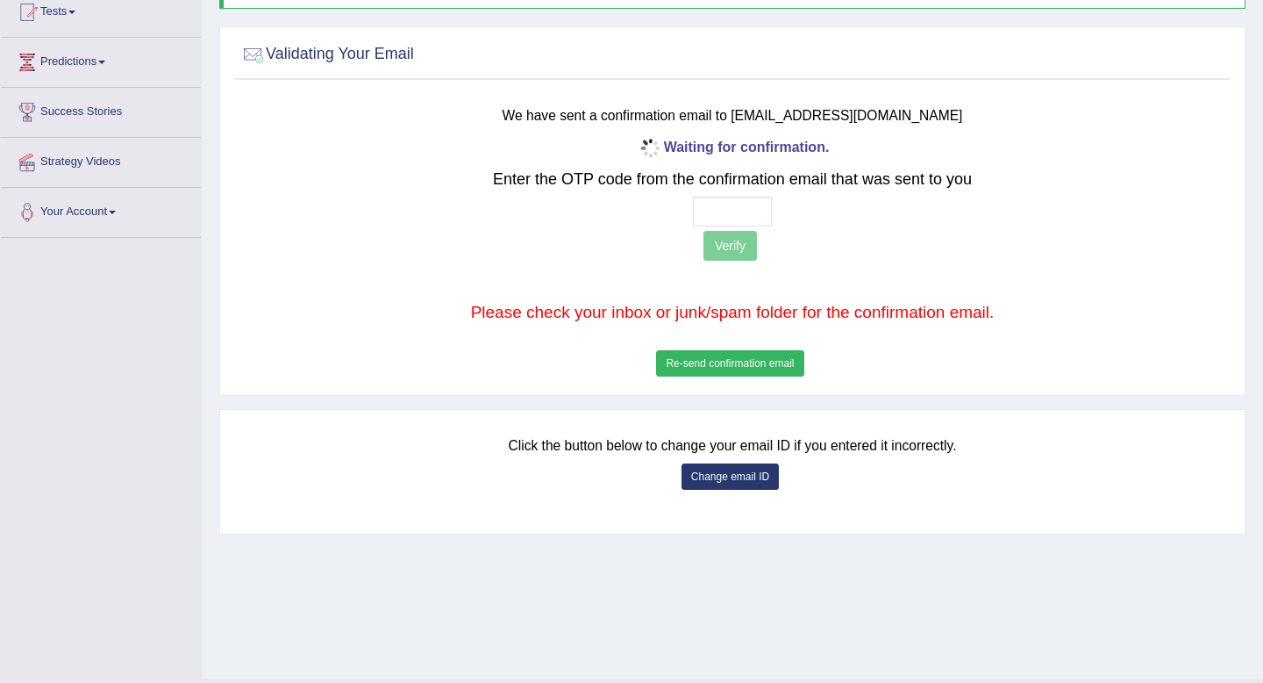
scroll to position [239, 0]
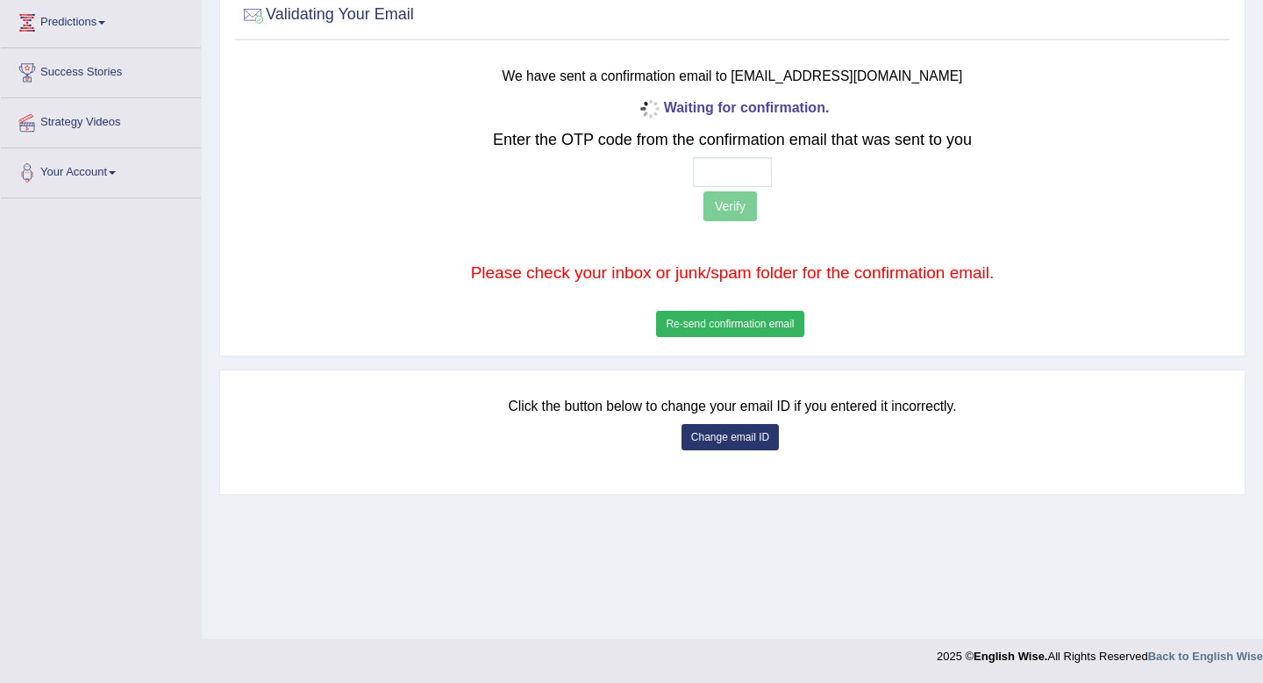
click at [707, 328] on button "Re-send confirmation email" at bounding box center [729, 324] width 147 height 26
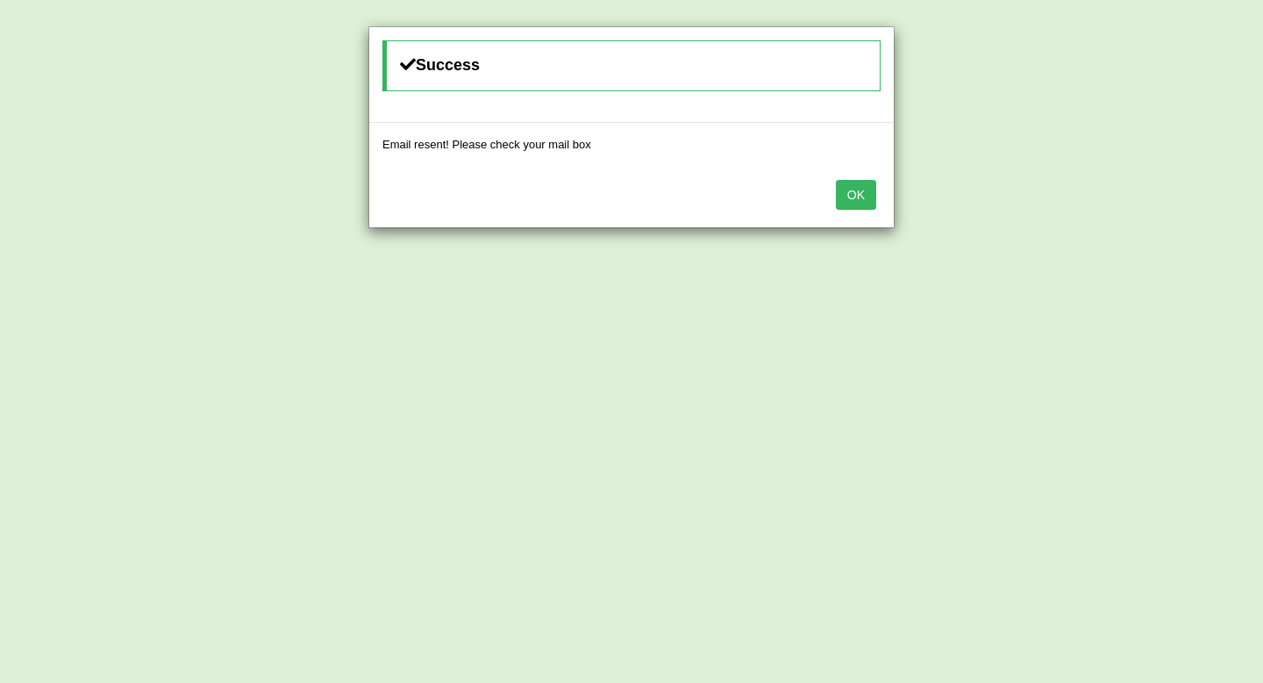
click at [850, 195] on button "OK" at bounding box center [856, 195] width 40 height 30
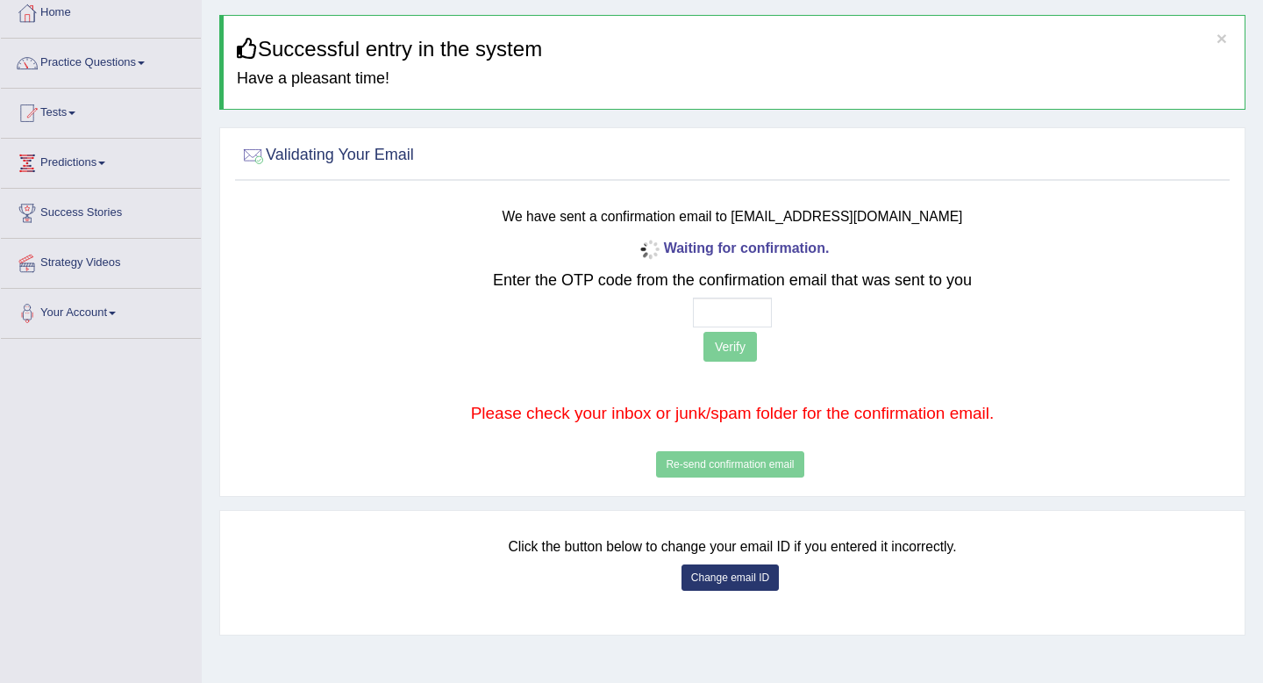
scroll to position [90, 0]
